Goal: Task Accomplishment & Management: Manage account settings

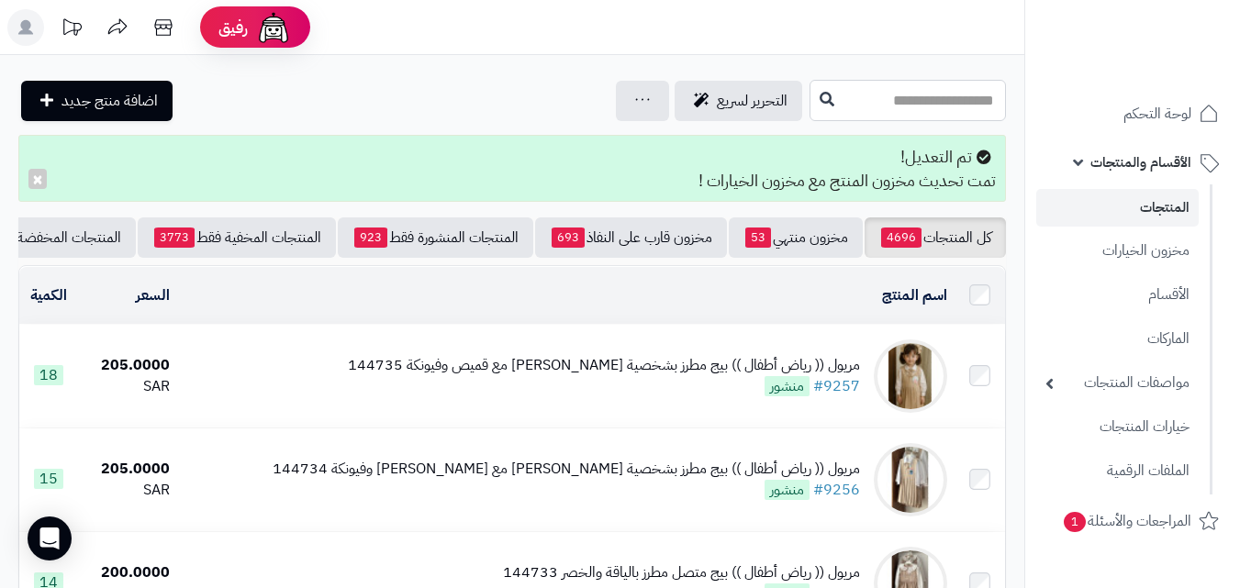
click at [870, 99] on input "text" at bounding box center [907, 100] width 196 height 41
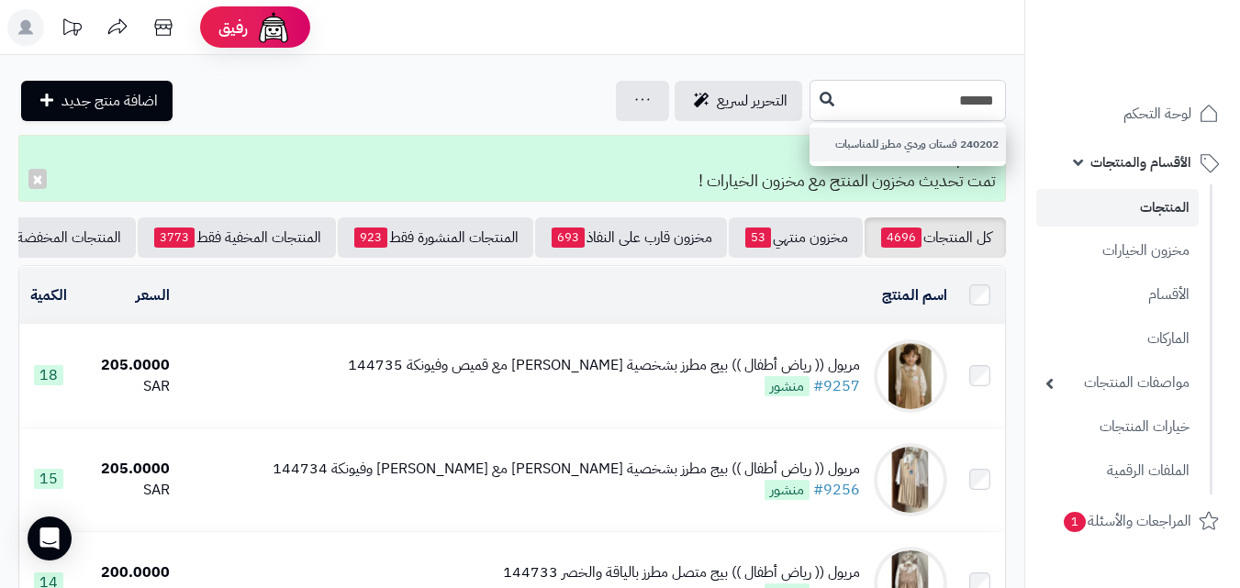
type input "******"
click at [818, 158] on link "240202 فستان وردي مطرز للمناسبات" at bounding box center [907, 145] width 196 height 34
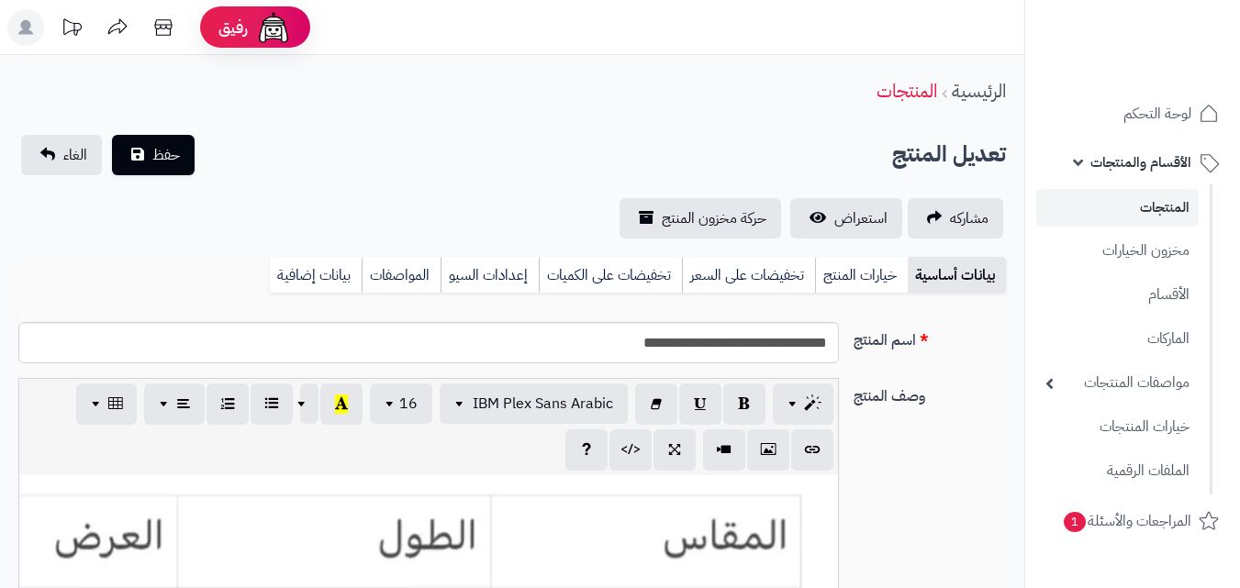
scroll to position [335, 0]
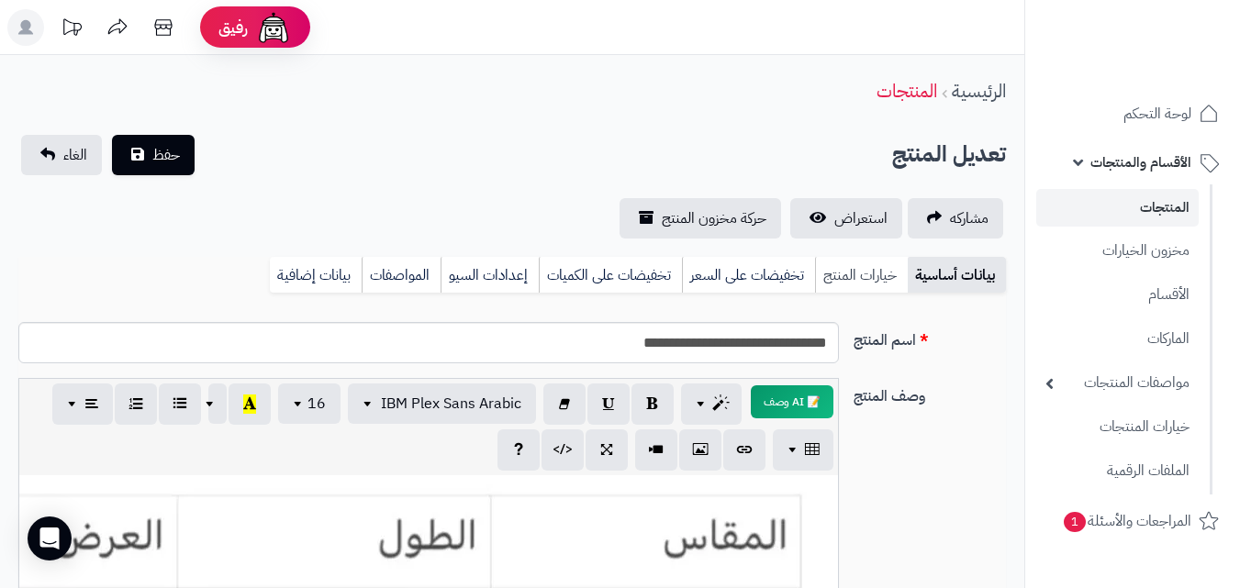
click at [883, 278] on link "خيارات المنتج" at bounding box center [861, 275] width 93 height 37
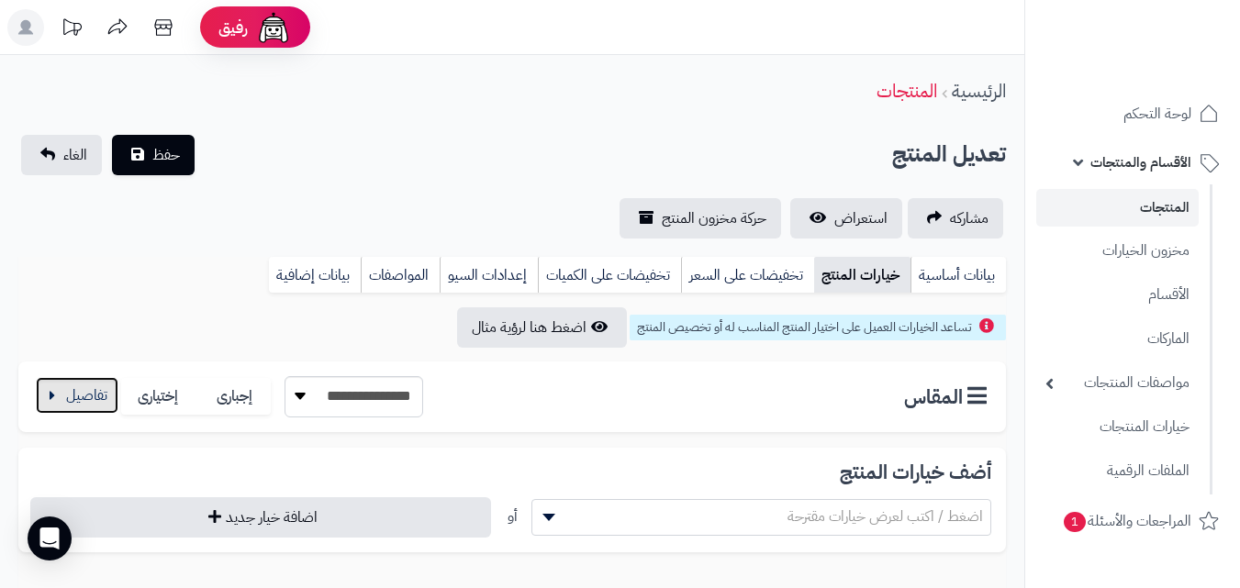
click at [95, 395] on button "button" at bounding box center [77, 395] width 83 height 37
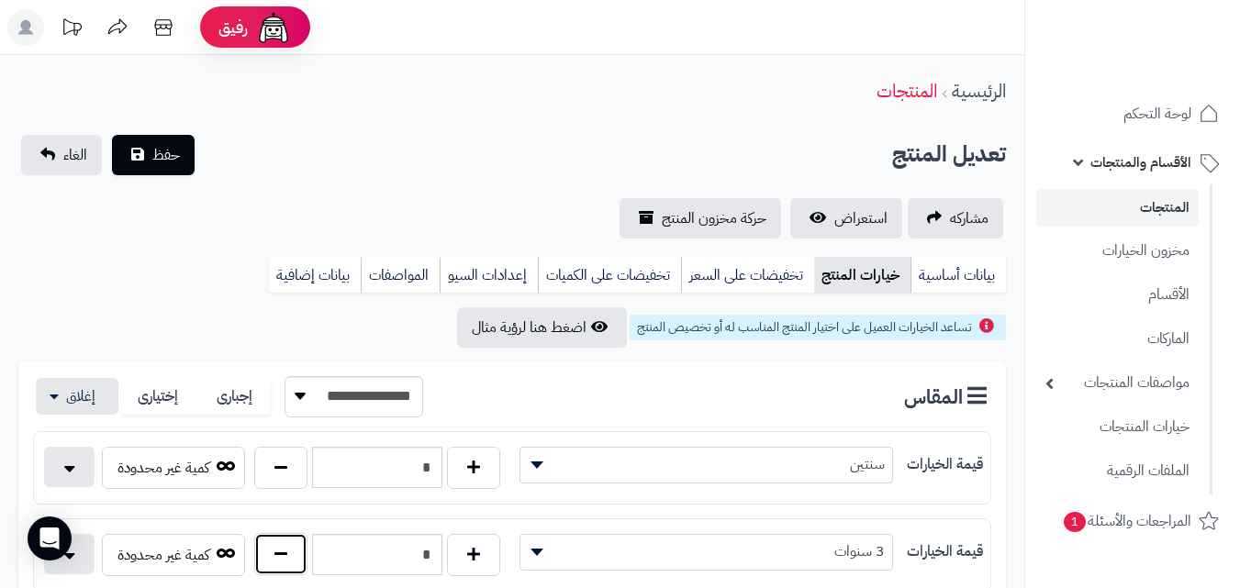
click at [269, 558] on button "button" at bounding box center [280, 554] width 53 height 42
type input "*"
click at [174, 146] on span "حفظ" at bounding box center [166, 154] width 28 height 22
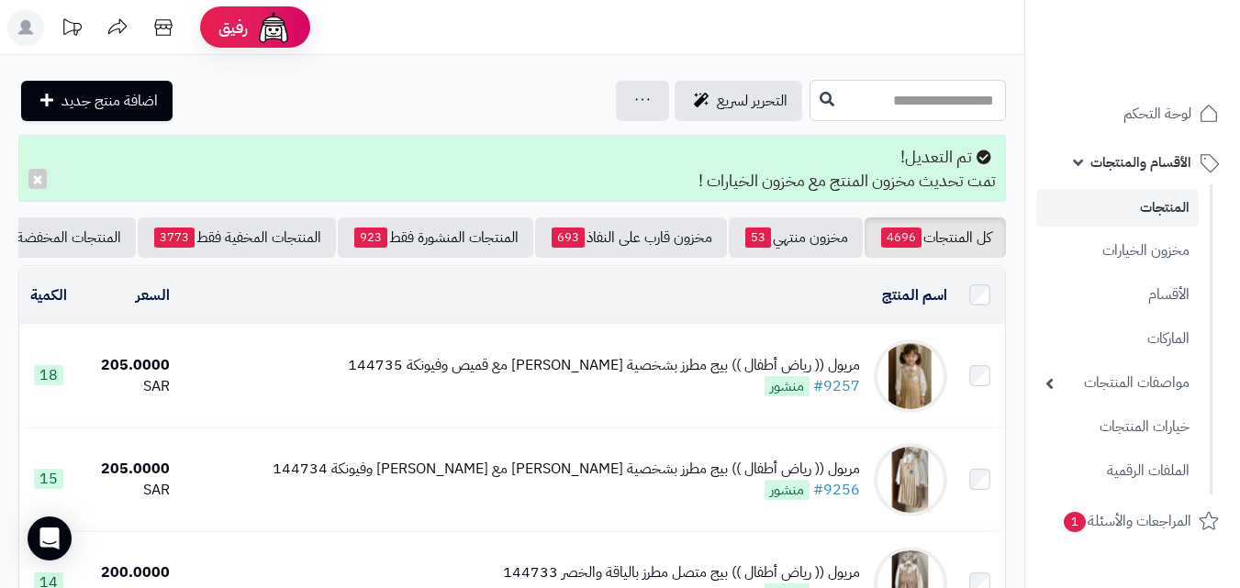
click at [919, 85] on input "text" at bounding box center [907, 100] width 196 height 41
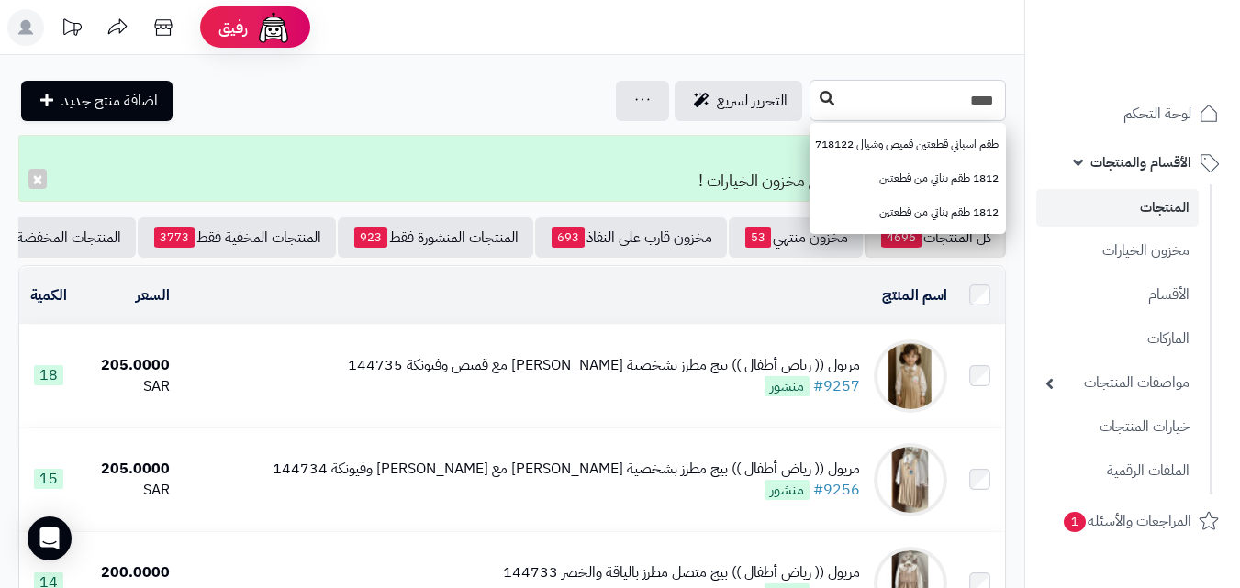
type input "****"
click at [813, 106] on button at bounding box center [827, 99] width 28 height 35
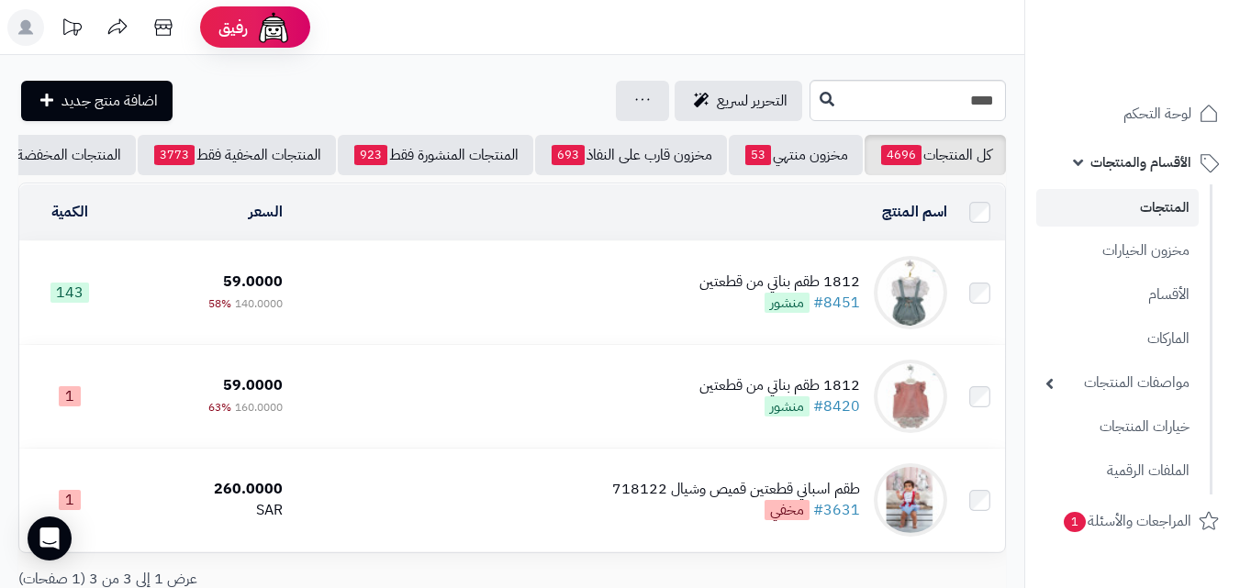
click at [598, 294] on td "1812 طقم بناتي من قطعتين #8451 منشور" at bounding box center [622, 292] width 664 height 103
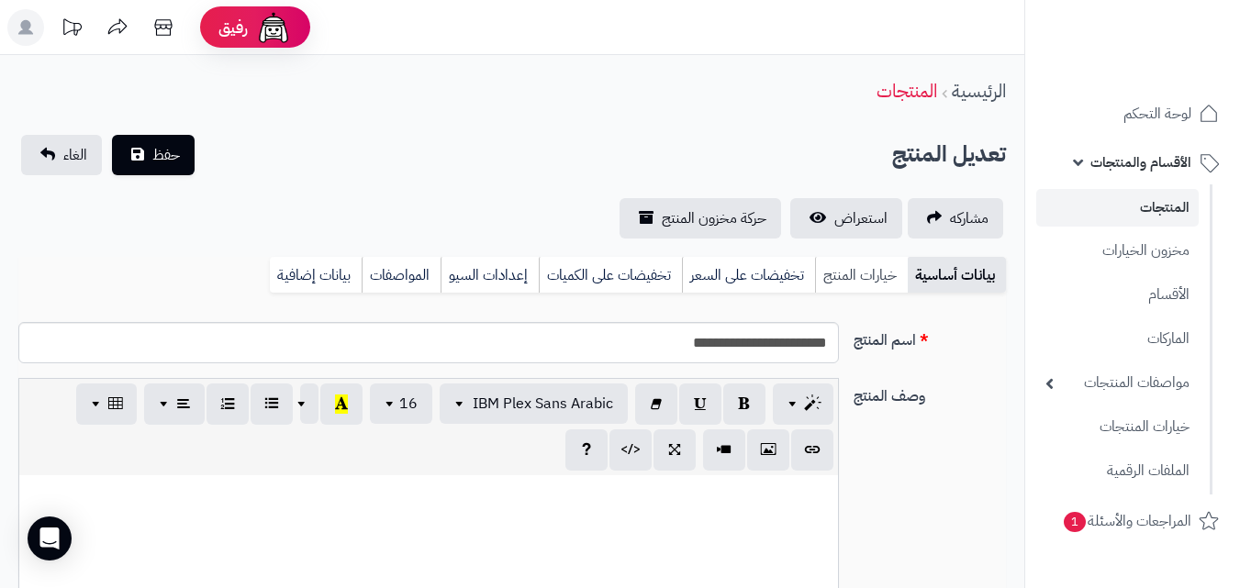
scroll to position [266, 0]
click at [856, 273] on link "خيارات المنتج" at bounding box center [861, 275] width 93 height 37
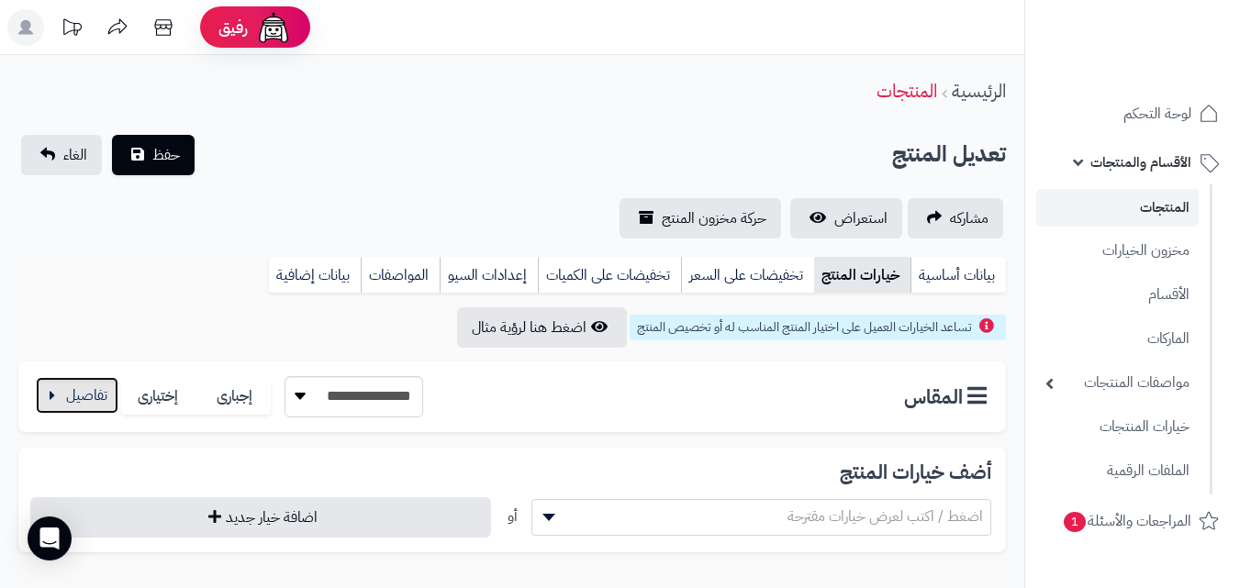
click at [114, 389] on button "button" at bounding box center [77, 395] width 83 height 37
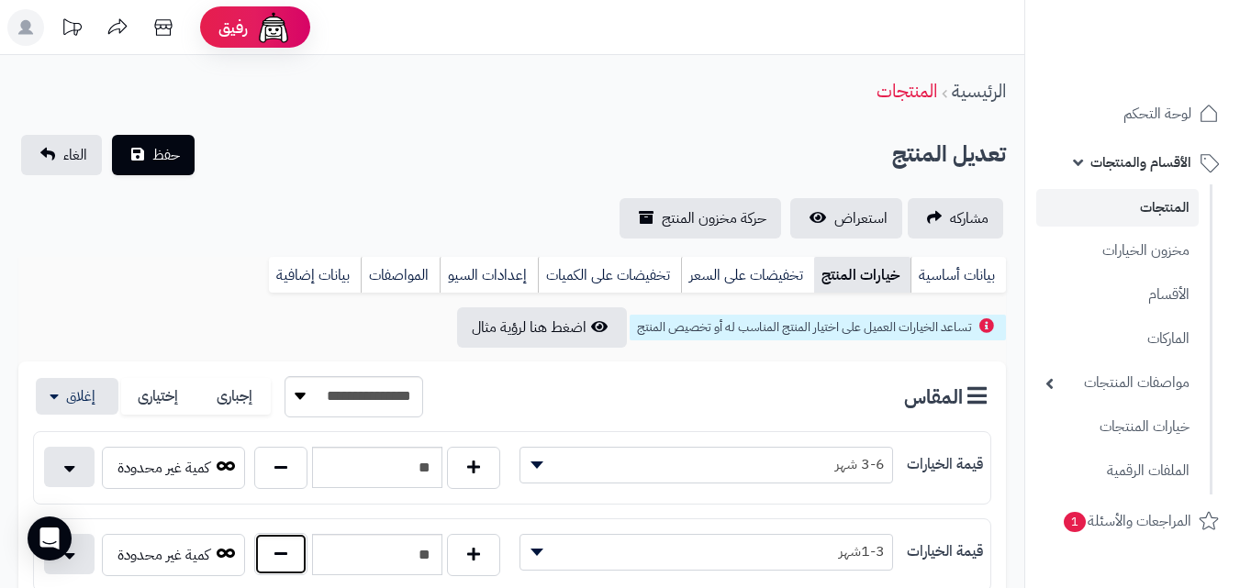
click at [276, 555] on button "button" at bounding box center [280, 554] width 53 height 42
type input "**"
click at [161, 165] on button "حفظ" at bounding box center [153, 154] width 83 height 40
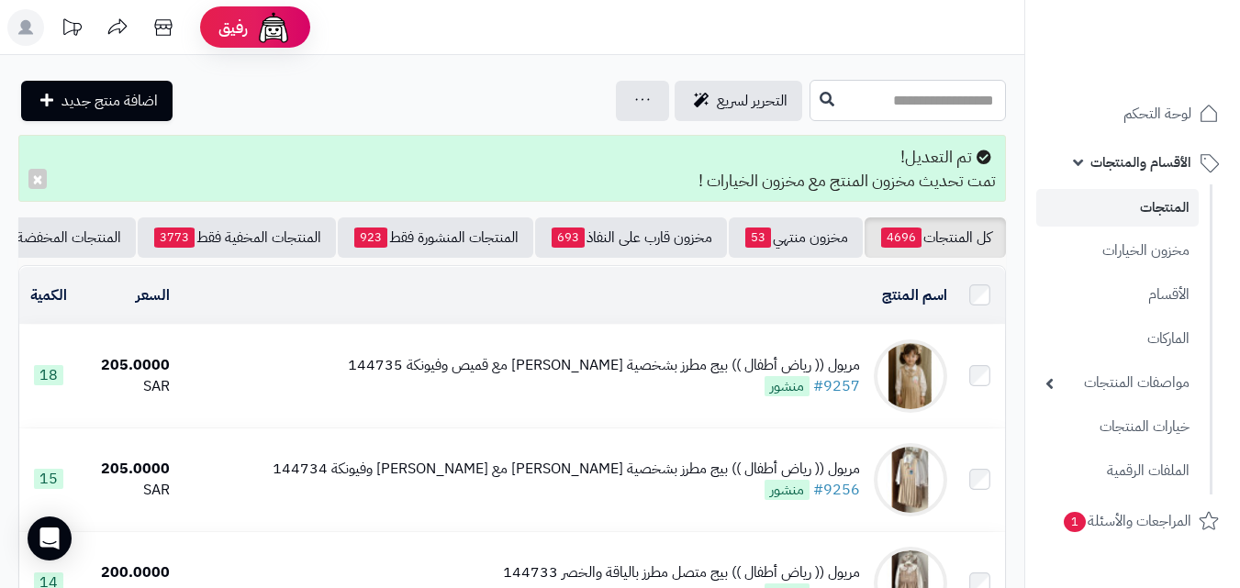
click at [894, 105] on input "text" at bounding box center [907, 100] width 196 height 41
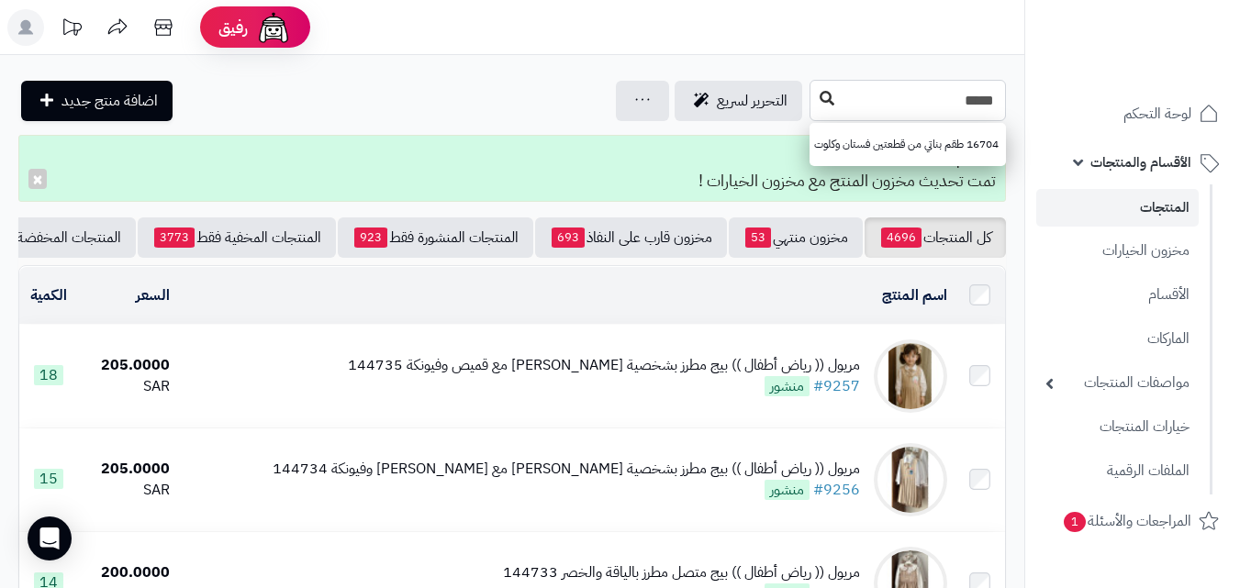
type input "*****"
click at [813, 110] on button at bounding box center [827, 99] width 28 height 35
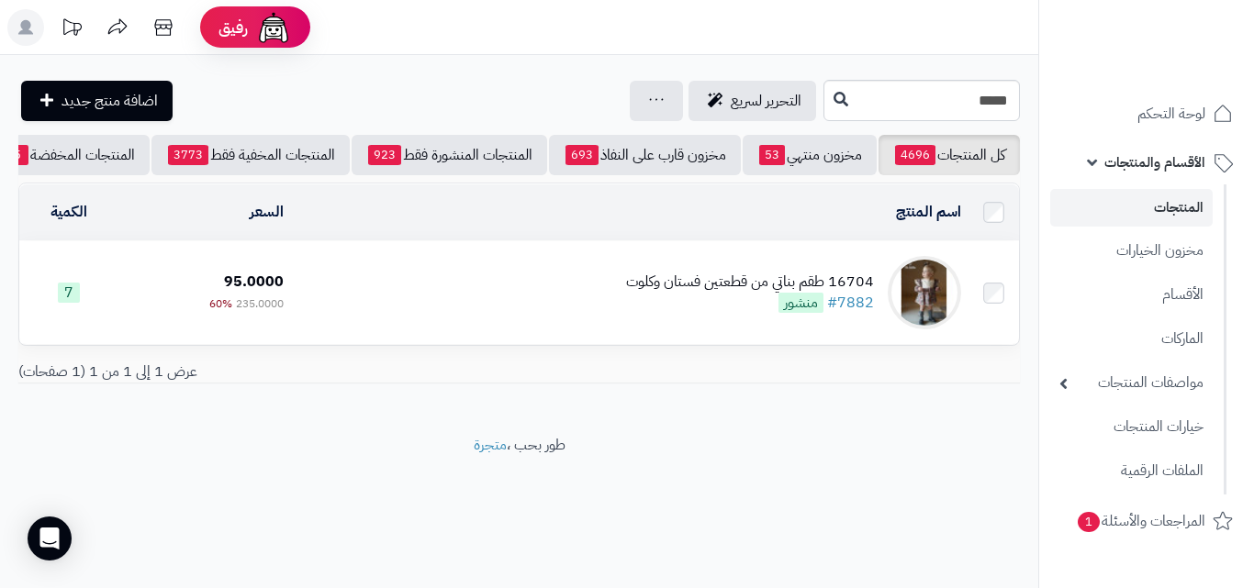
click at [530, 320] on td "16704 طقم بناتي من قطعتين فستان وكلوت #7882 منشور" at bounding box center [629, 292] width 677 height 103
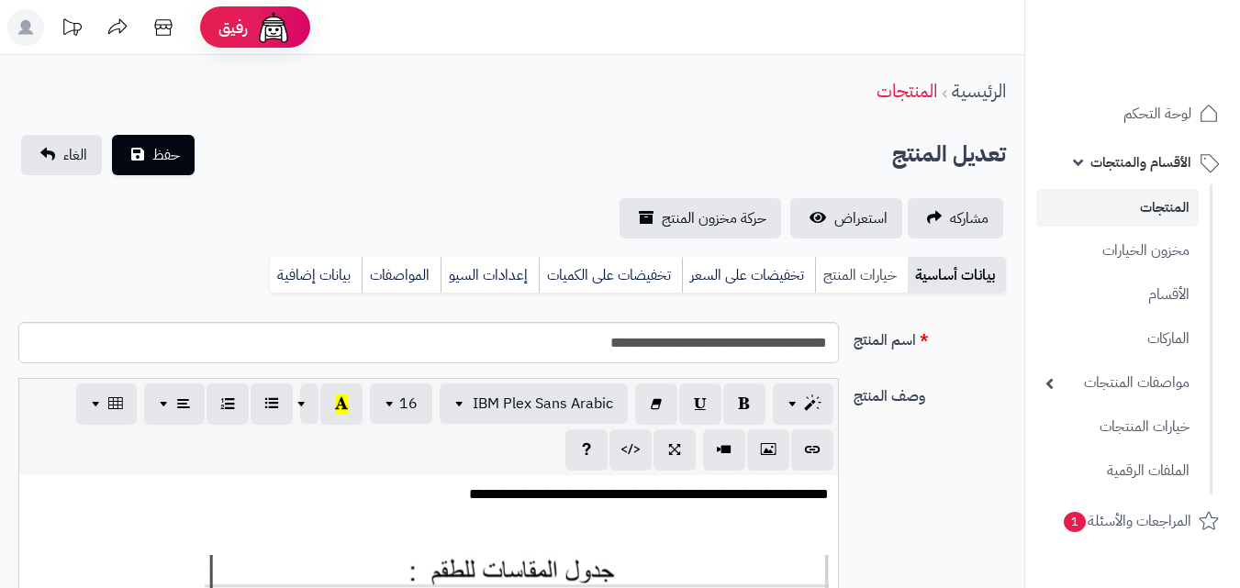
scroll to position [266, 0]
click at [821, 279] on link "خيارات المنتج" at bounding box center [861, 275] width 93 height 37
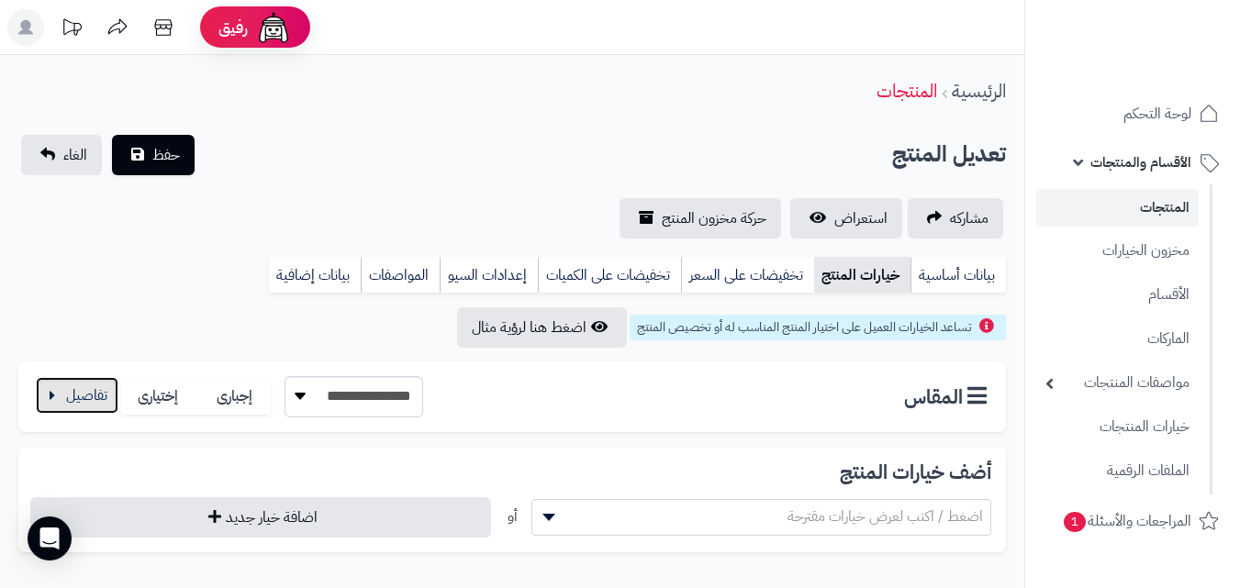
click at [88, 403] on button "button" at bounding box center [77, 395] width 83 height 37
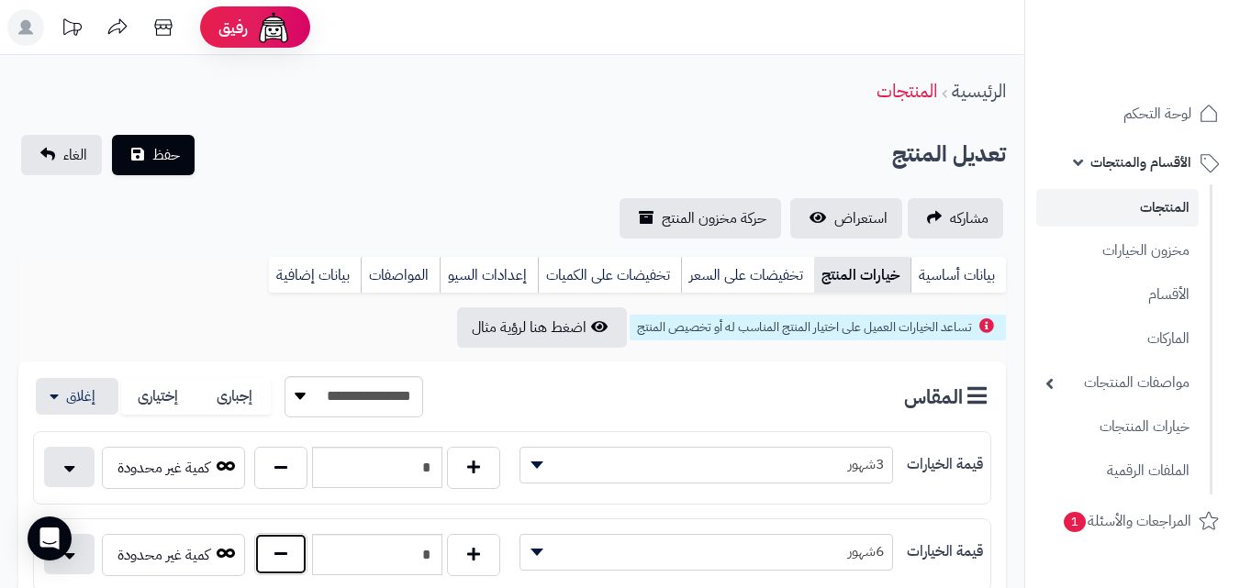
click at [290, 559] on button "button" at bounding box center [280, 554] width 53 height 42
type input "*"
click at [162, 157] on span "حفظ" at bounding box center [166, 154] width 28 height 22
